Goal: Task Accomplishment & Management: Manage account settings

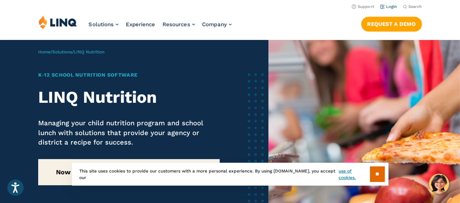
click at [388, 6] on link "Login" at bounding box center [388, 6] width 17 height 5
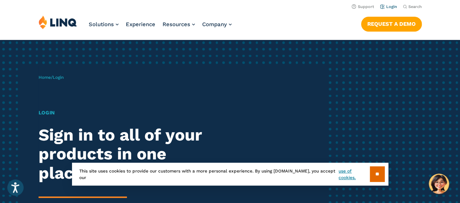
click at [384, 5] on link "Login" at bounding box center [388, 6] width 17 height 5
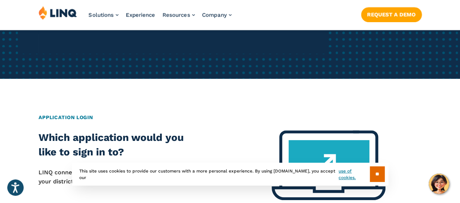
scroll to position [218, 0]
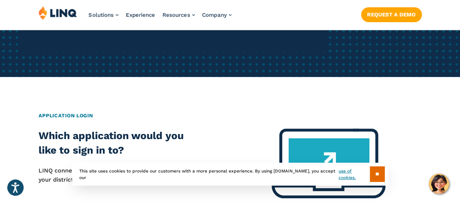
click at [382, 171] on input "**" at bounding box center [377, 174] width 15 height 16
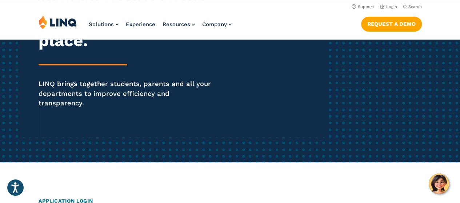
scroll to position [0, 0]
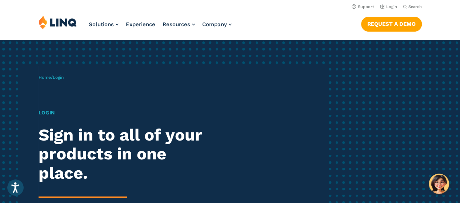
click at [381, 11] on header "Support Login Search Search for: Solutions Nutrition Overview NEW School Nutrit…" at bounding box center [230, 20] width 460 height 40
click at [382, 7] on link "Login" at bounding box center [388, 6] width 17 height 5
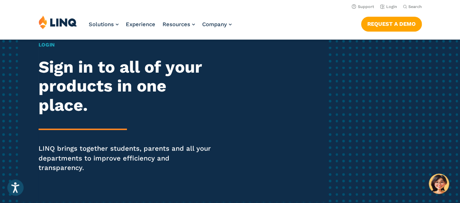
scroll to position [36, 0]
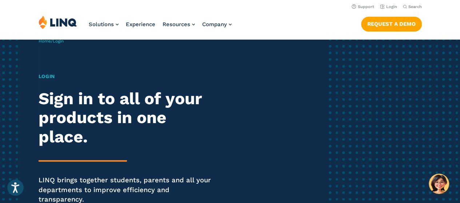
click at [49, 74] on h1 "Login" at bounding box center [127, 77] width 177 height 8
click at [47, 74] on h1 "Login" at bounding box center [127, 77] width 177 height 8
drag, startPoint x: 65, startPoint y: 40, endPoint x: 66, endPoint y: 54, distance: 13.9
click at [64, 41] on span "Login" at bounding box center [58, 41] width 11 height 5
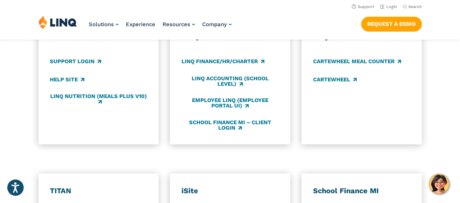
scroll to position [400, 0]
